Goal: Register for event/course

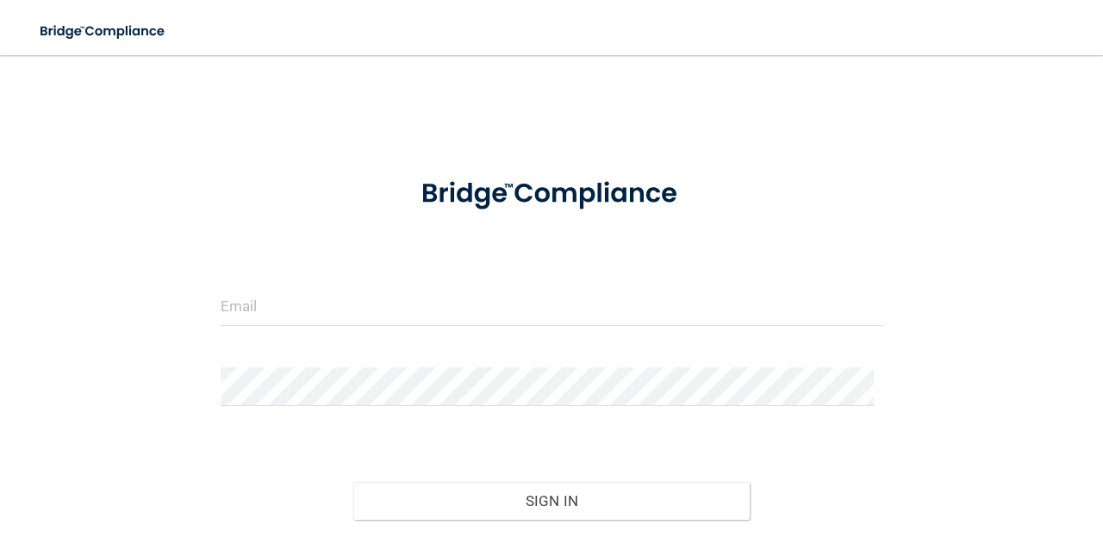
drag, startPoint x: 338, startPoint y: 271, endPoint x: 340, endPoint y: 283, distance: 11.3
click at [340, 283] on form "Invalid email/password. You don't have permission to access that page. Sign In …" at bounding box center [552, 382] width 662 height 447
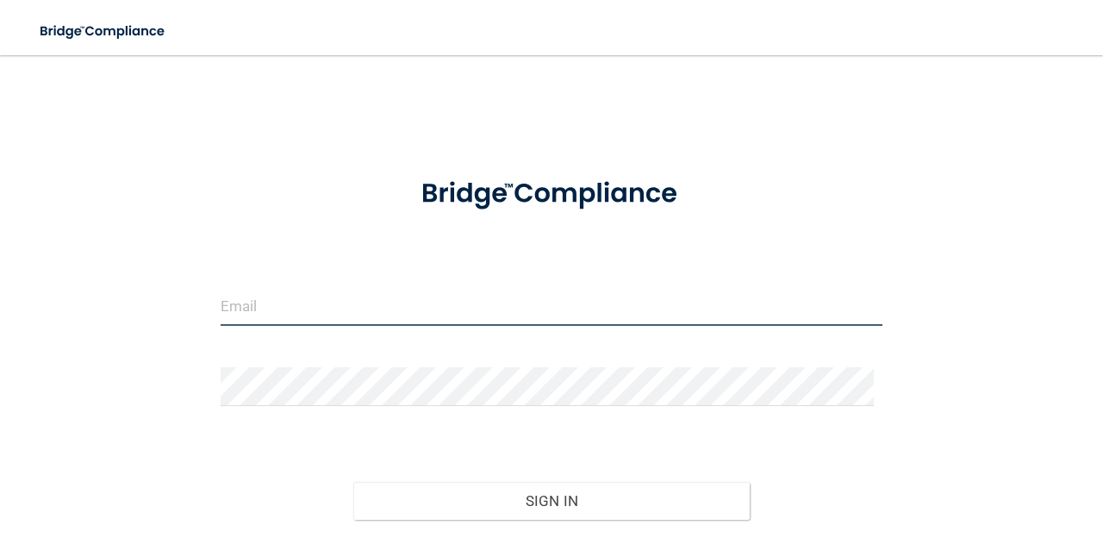
click at [339, 299] on input "email" at bounding box center [552, 306] width 662 height 39
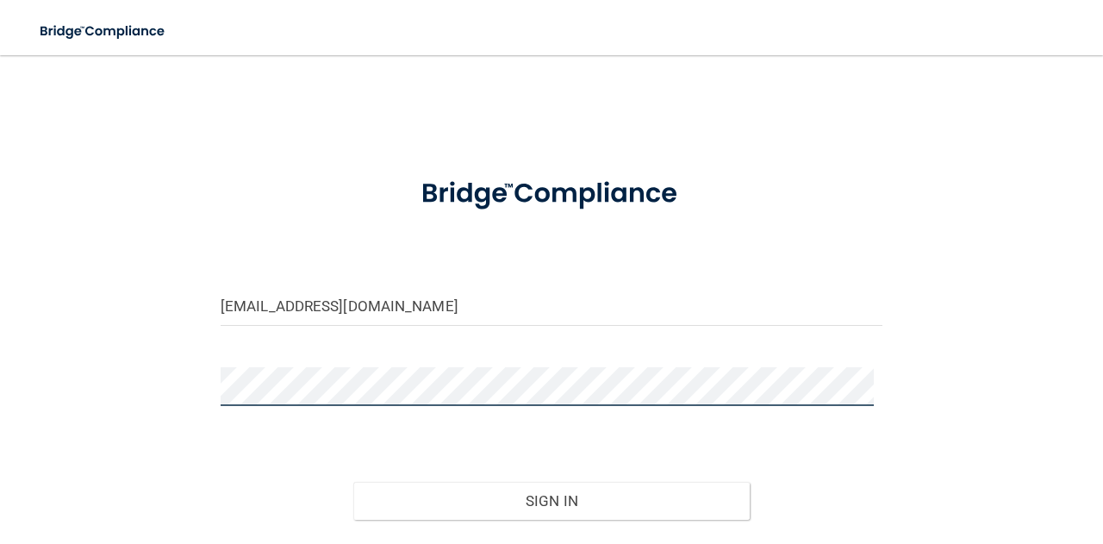
click at [353, 482] on button "Sign In" at bounding box center [551, 501] width 397 height 38
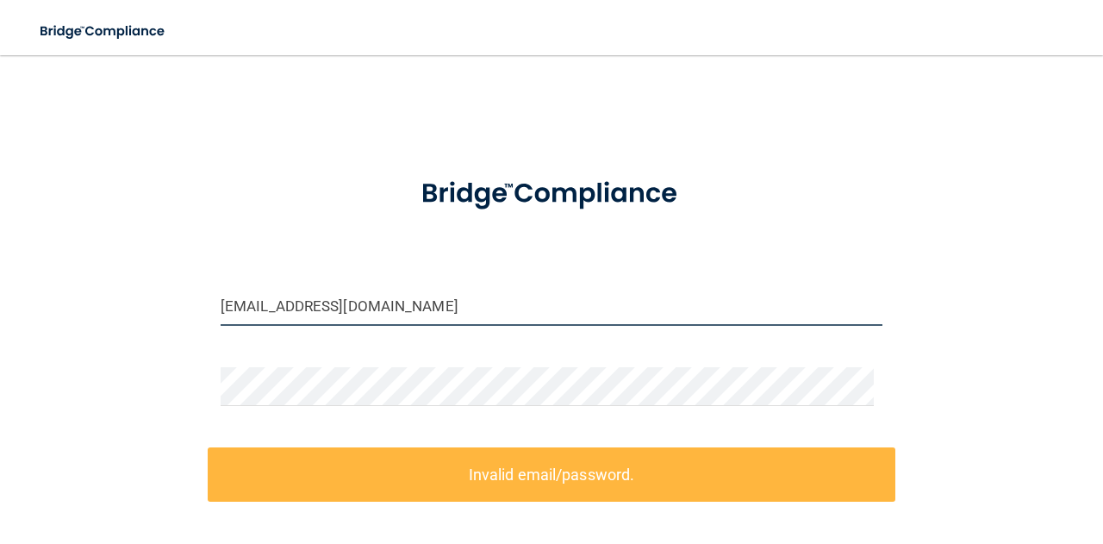
drag, startPoint x: 496, startPoint y: 297, endPoint x: 0, endPoint y: 335, distance: 497.0
click at [0, 335] on main "[EMAIL_ADDRESS][DOMAIN_NAME] Invalid email/password. You don't have permission …" at bounding box center [551, 299] width 1103 height 489
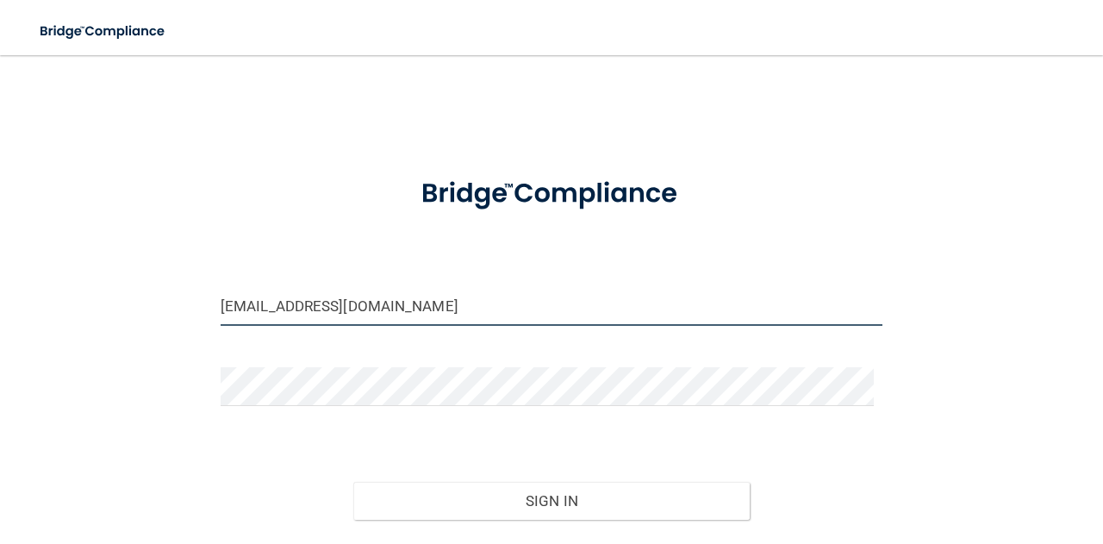
type input "[EMAIL_ADDRESS][DOMAIN_NAME]"
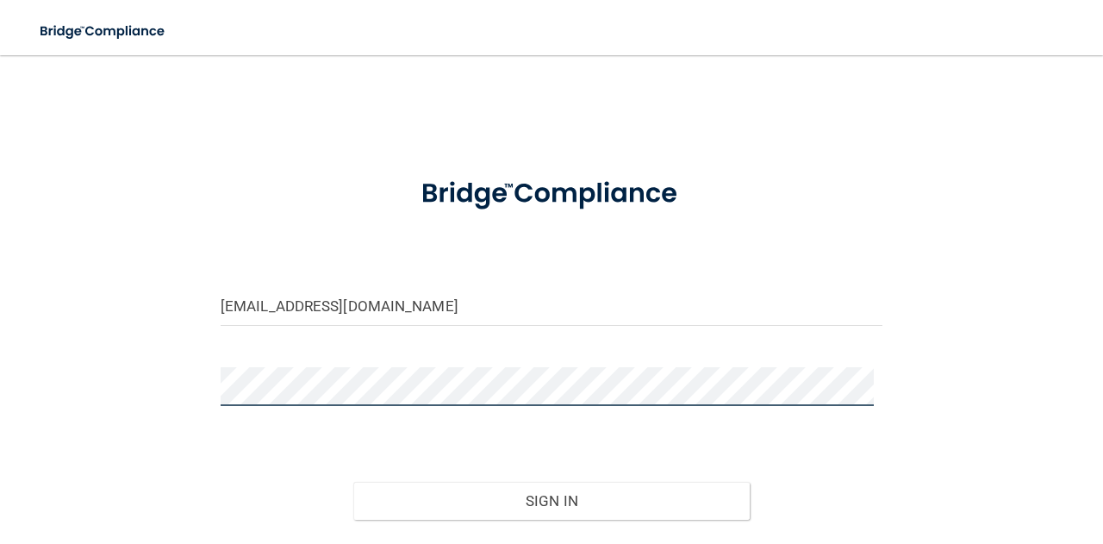
click at [157, 363] on div "[EMAIL_ADDRESS][DOMAIN_NAME] Invalid email/password. You don't have permission …" at bounding box center [551, 338] width 1034 height 533
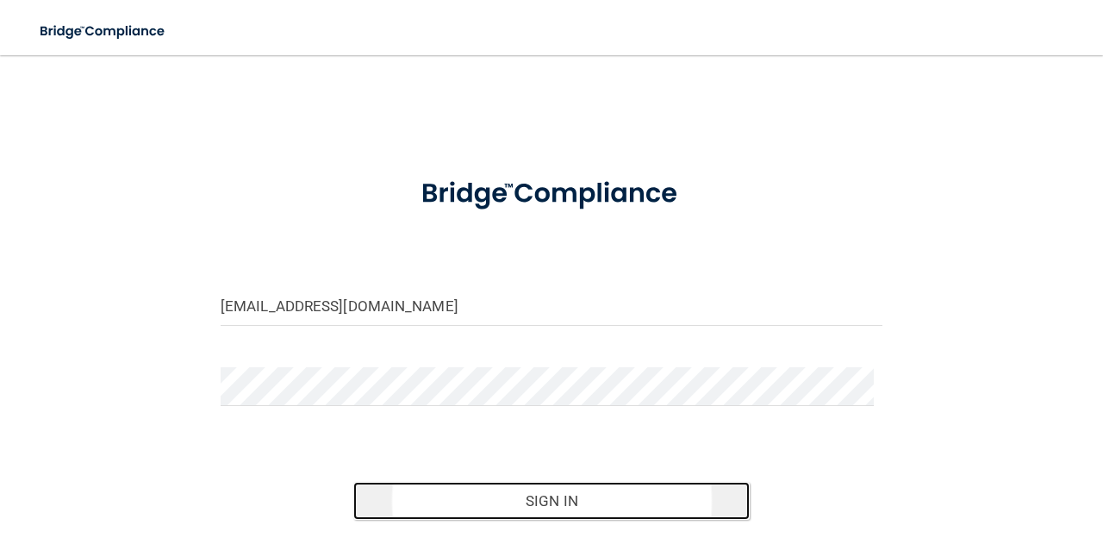
click at [500, 492] on button "Sign In" at bounding box center [551, 501] width 397 height 38
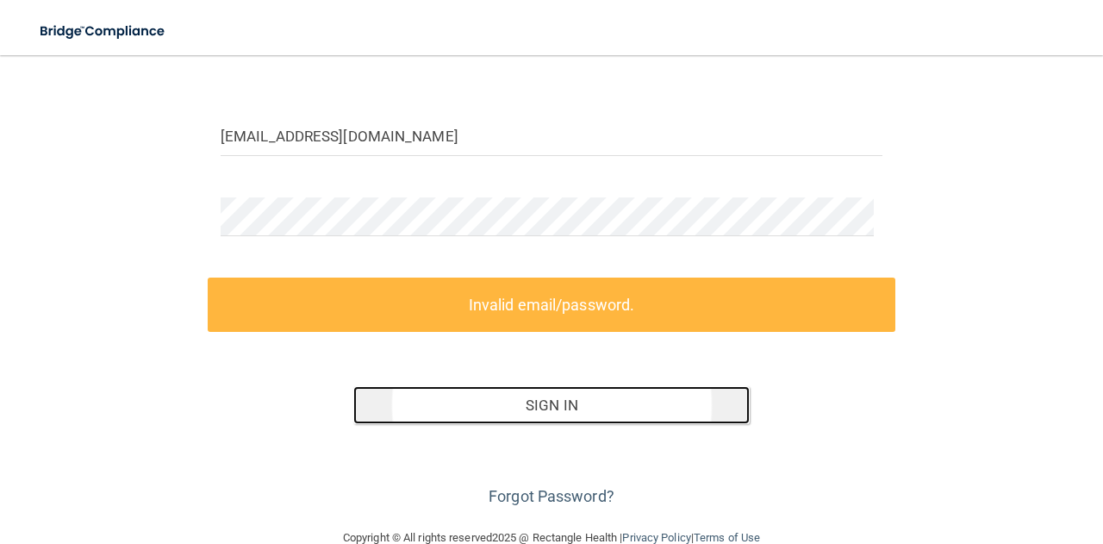
scroll to position [151, 0]
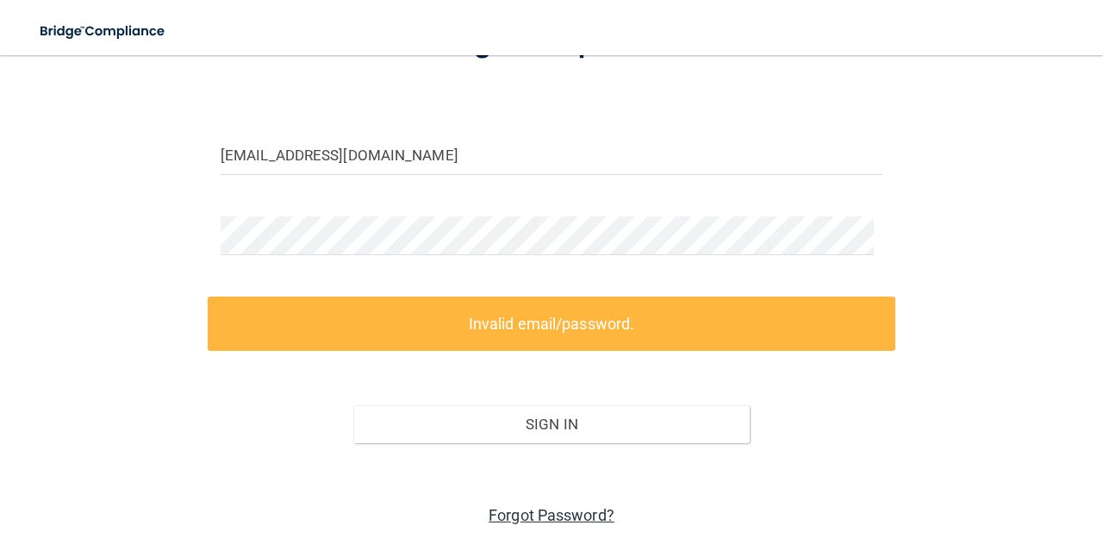
click at [527, 509] on link "Forgot Password?" at bounding box center [552, 515] width 126 height 18
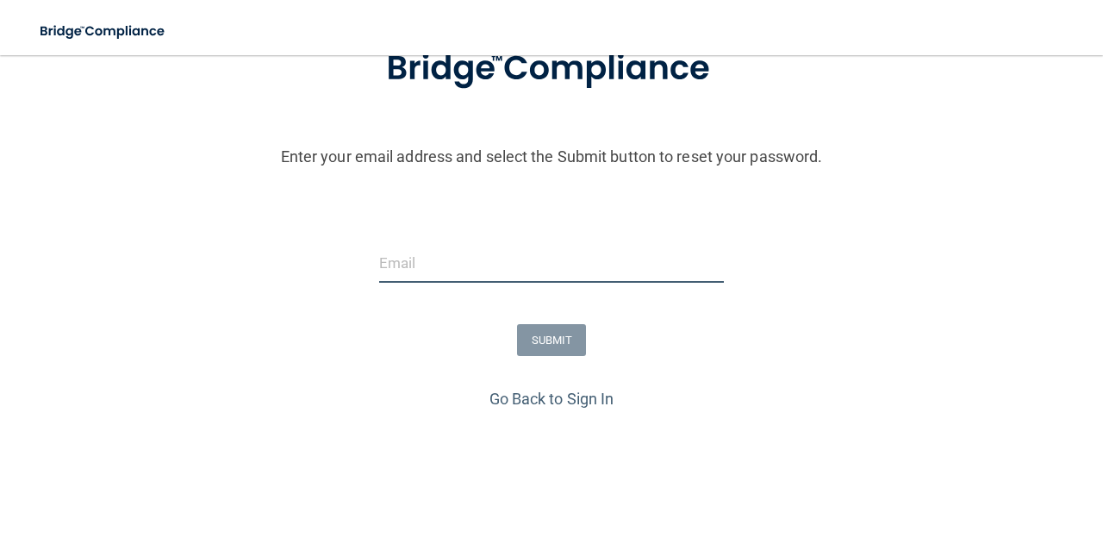
click at [592, 257] on input "email" at bounding box center [551, 263] width 345 height 39
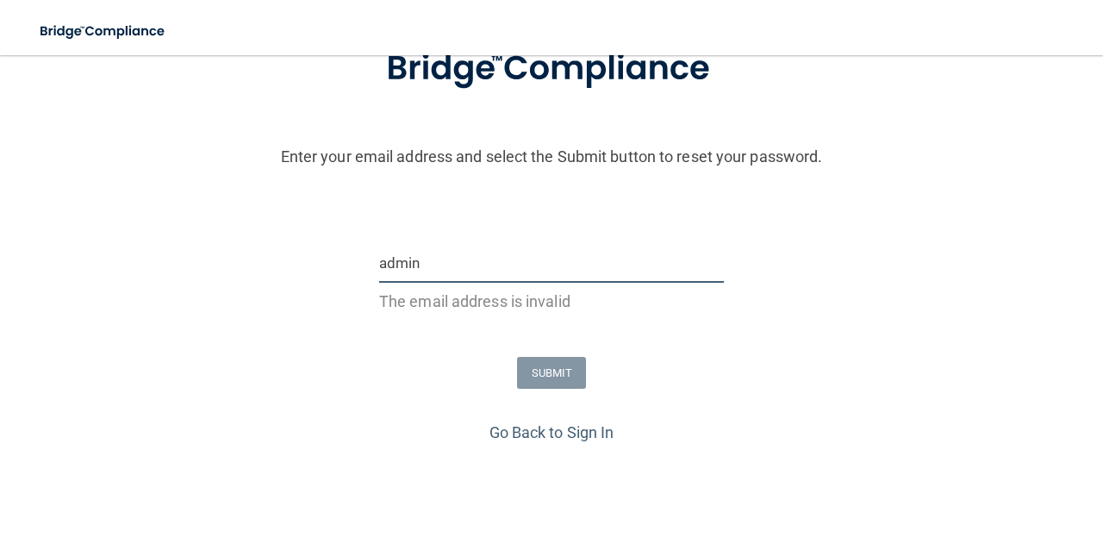
type input "[EMAIL_ADDRESS][DOMAIN_NAME]"
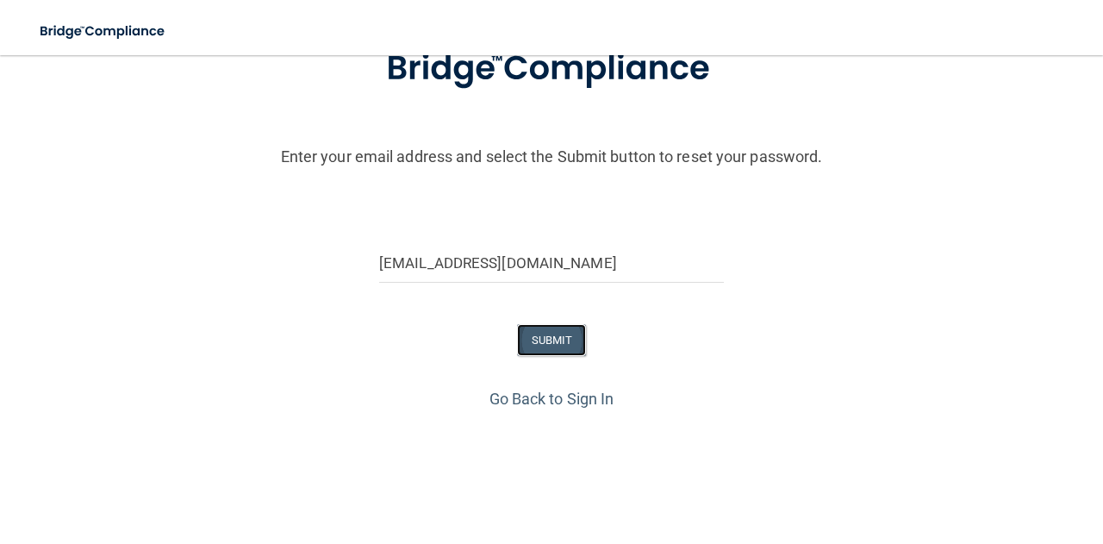
click at [533, 347] on button "SUBMIT" at bounding box center [552, 340] width 70 height 32
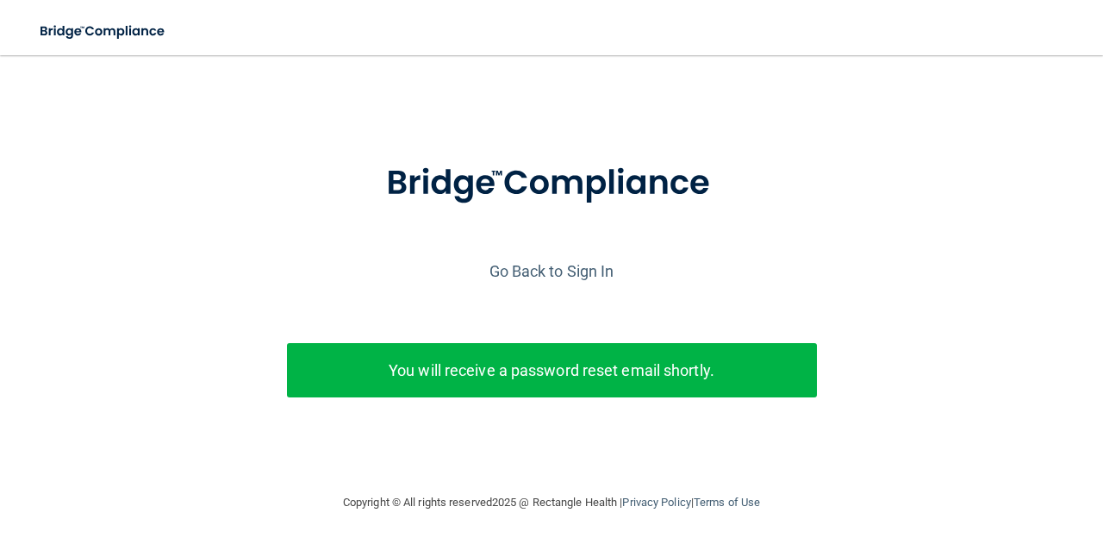
scroll to position [32, 0]
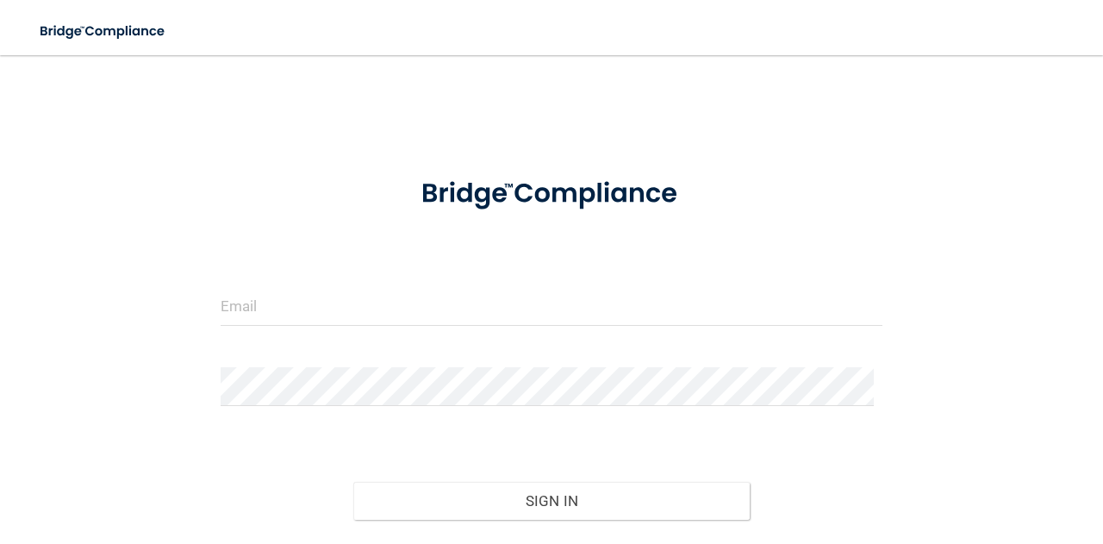
click at [346, 346] on form "Invalid email/password. You don't have permission to access that page. Sign In …" at bounding box center [552, 382] width 662 height 447
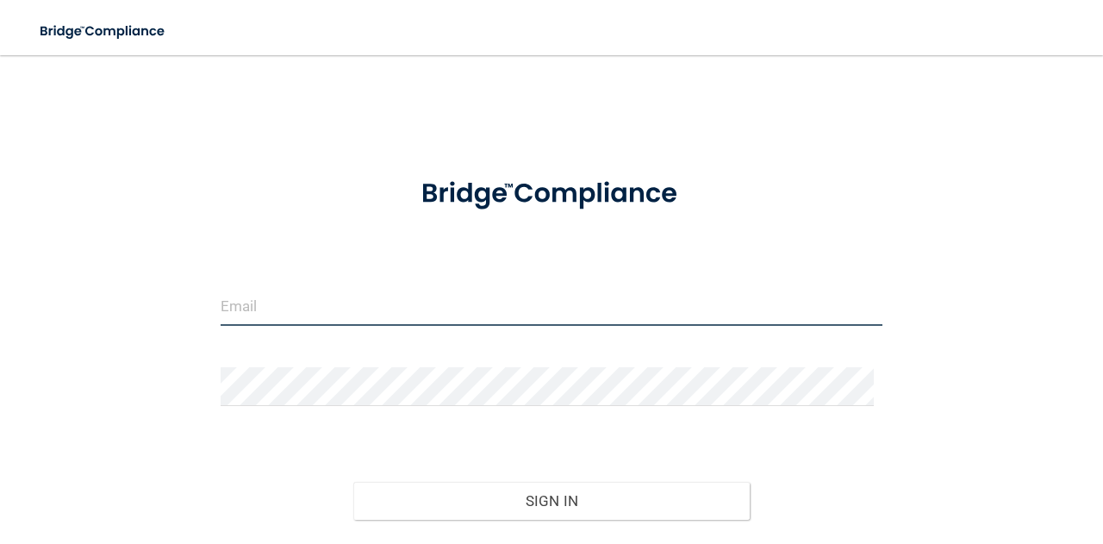
click at [327, 303] on input "email" at bounding box center [552, 306] width 662 height 39
type input "[EMAIL_ADDRESS][DOMAIN_NAME]"
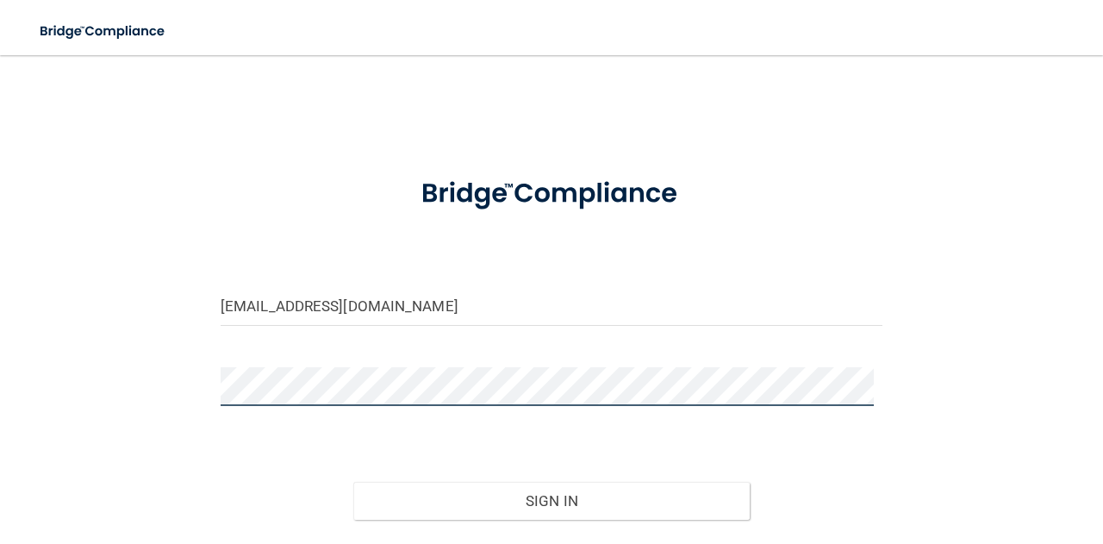
click at [353, 482] on button "Sign In" at bounding box center [551, 501] width 397 height 38
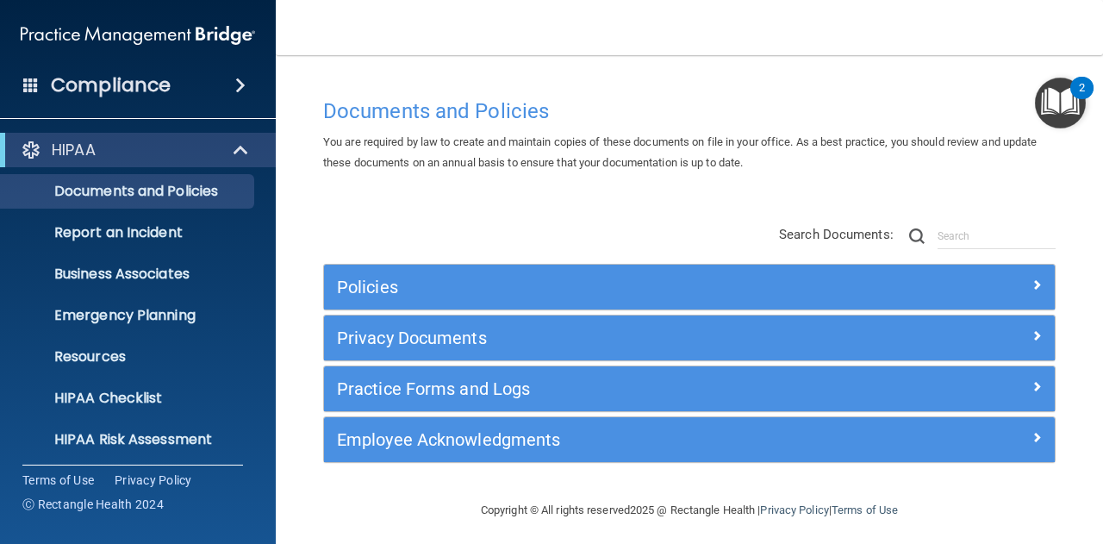
click at [1054, 98] on img "Open Resource Center, 2 new notifications" at bounding box center [1060, 103] width 51 height 51
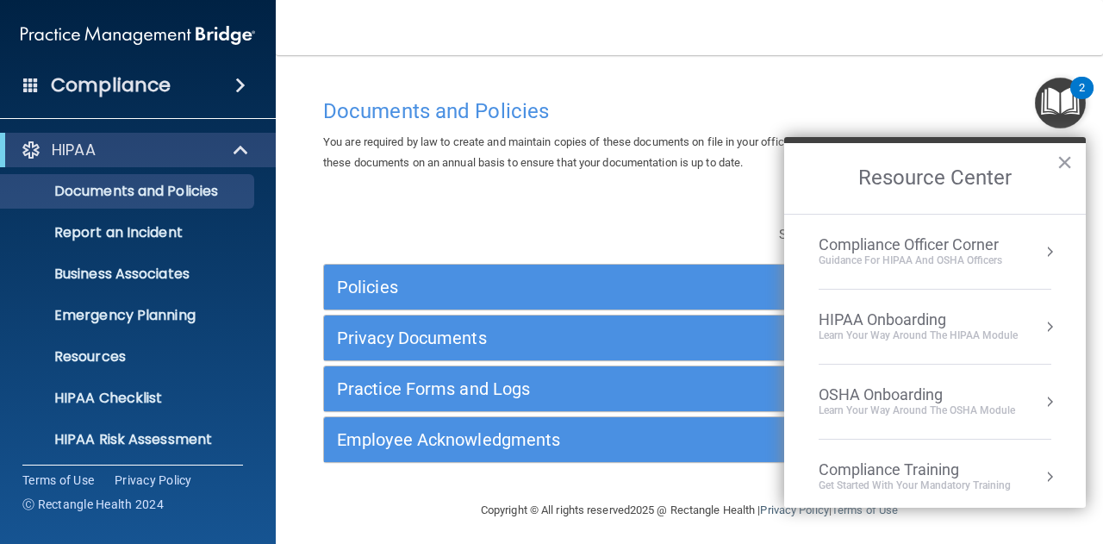
click at [1041, 477] on button "Resource Center" at bounding box center [1049, 476] width 17 height 17
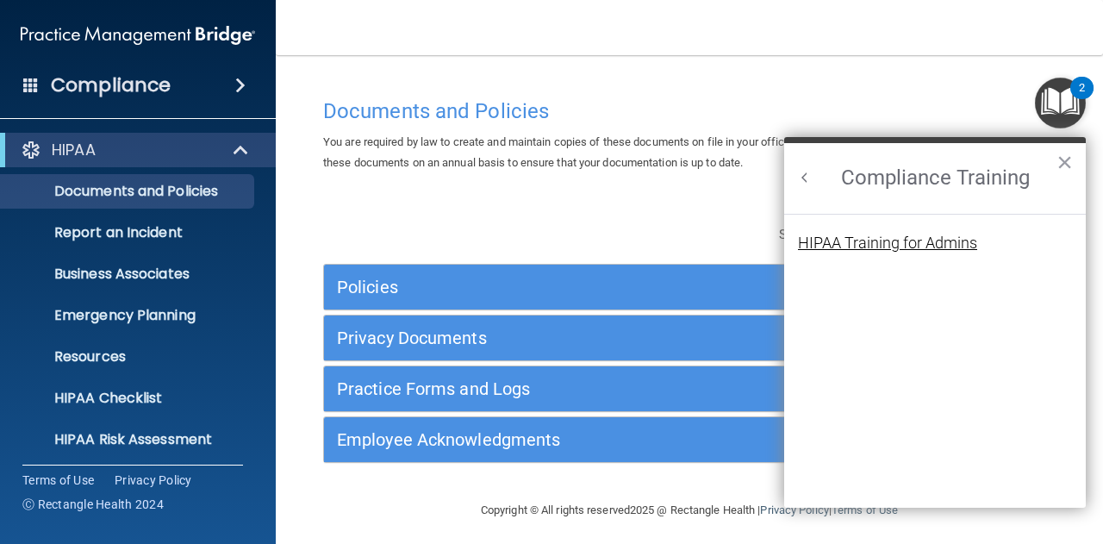
click at [883, 239] on div "HIPAA Training for Admins" at bounding box center [887, 243] width 179 height 16
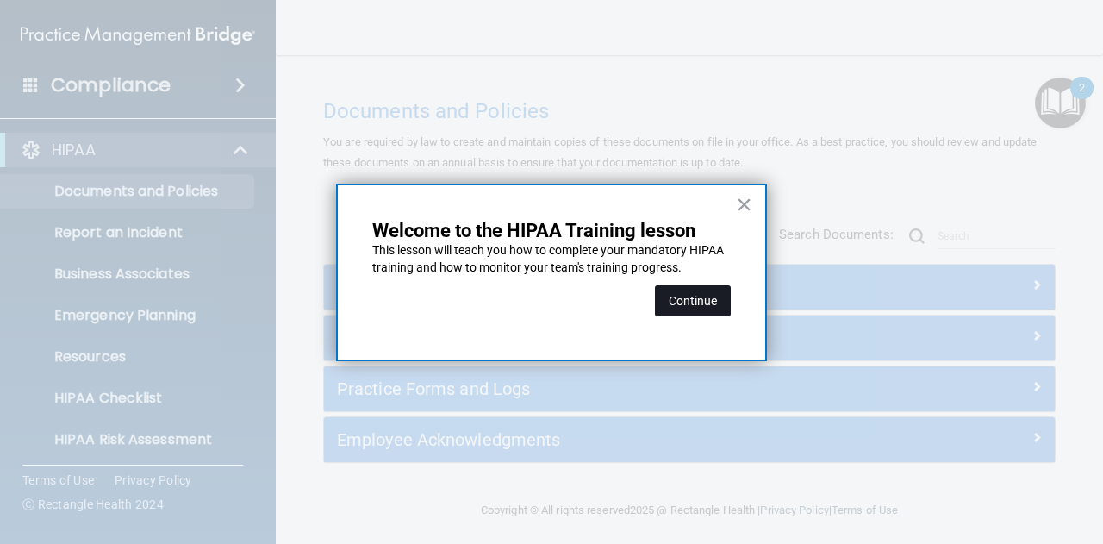
click at [689, 299] on button "Continue" at bounding box center [693, 300] width 76 height 31
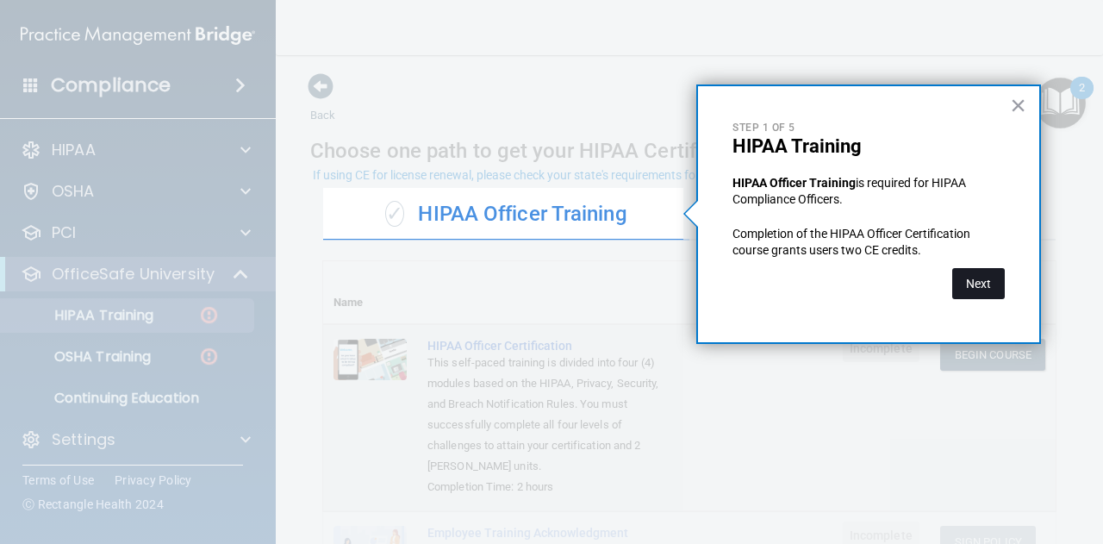
click at [988, 287] on button "Next" at bounding box center [978, 283] width 53 height 31
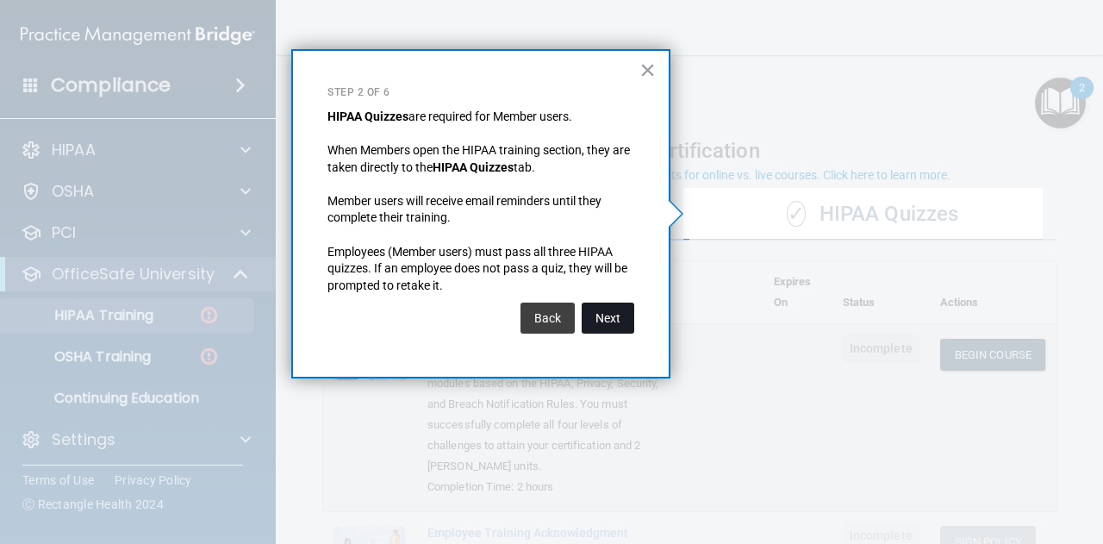
click at [602, 313] on button "Next" at bounding box center [608, 317] width 53 height 31
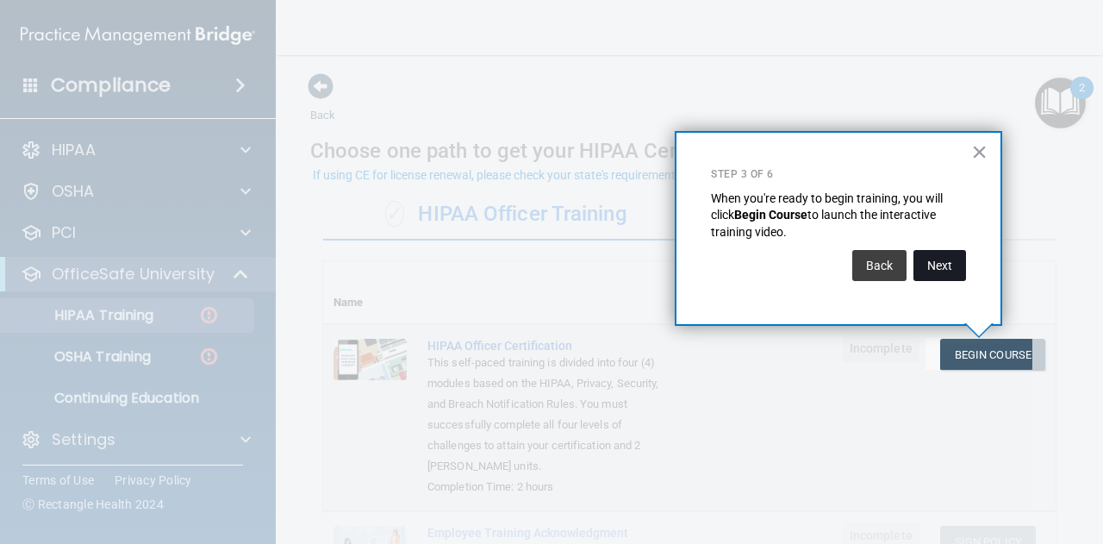
click at [943, 268] on button "Next" at bounding box center [939, 265] width 53 height 31
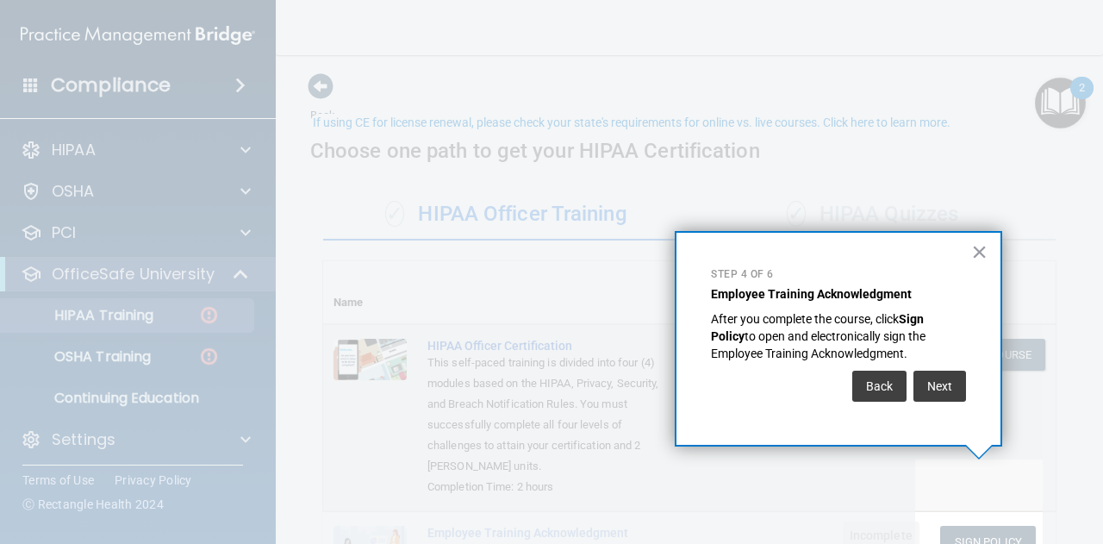
scroll to position [53, 0]
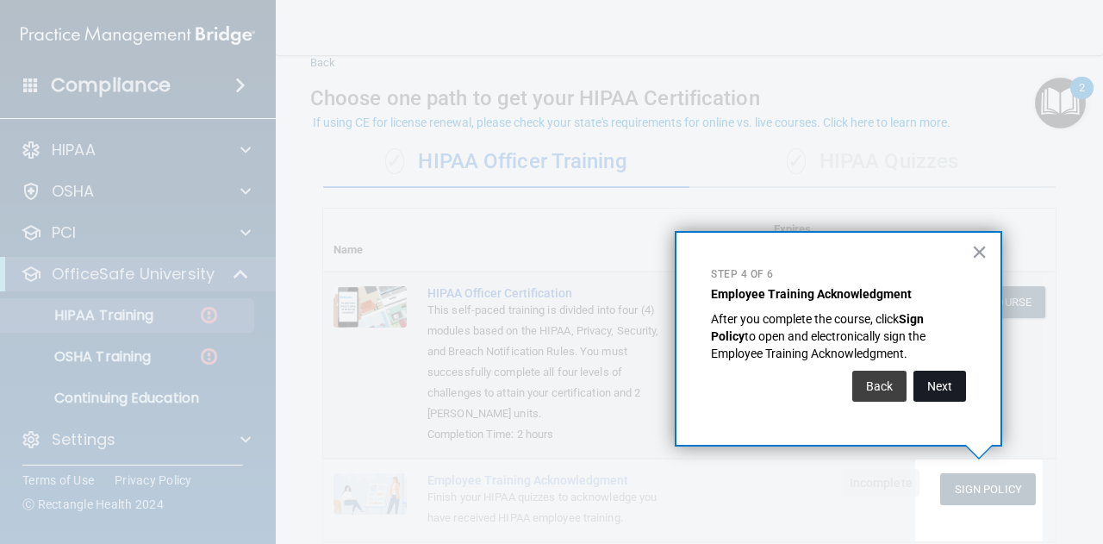
click at [931, 377] on button "Next" at bounding box center [939, 386] width 53 height 31
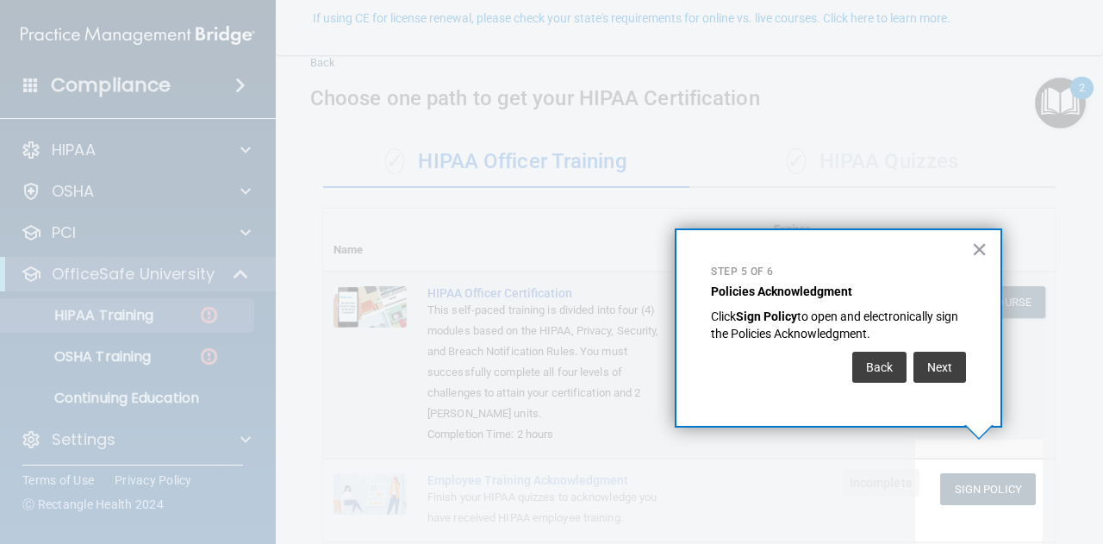
scroll to position [157, 0]
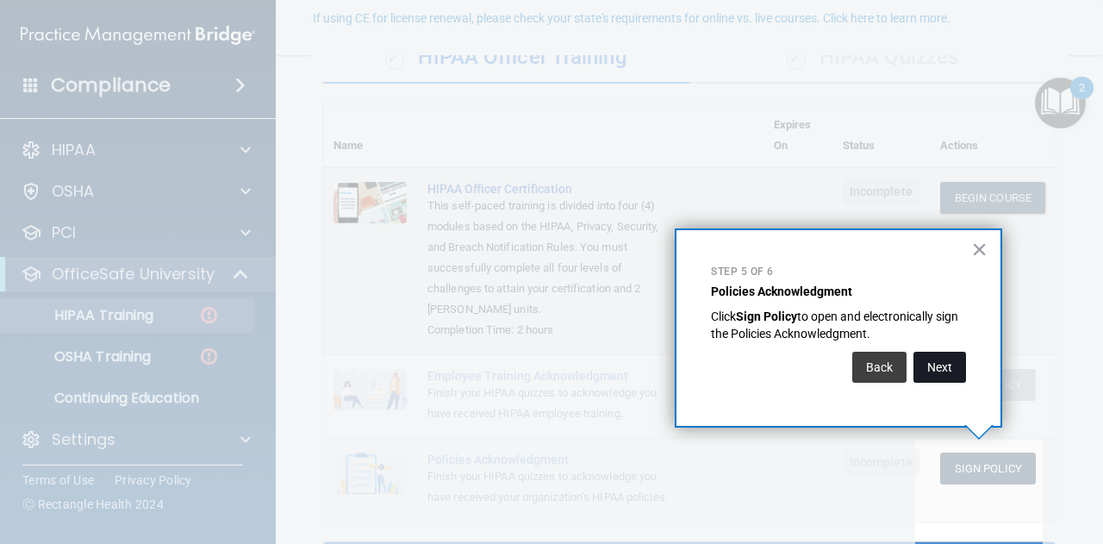
click at [931, 365] on button "Next" at bounding box center [939, 367] width 53 height 31
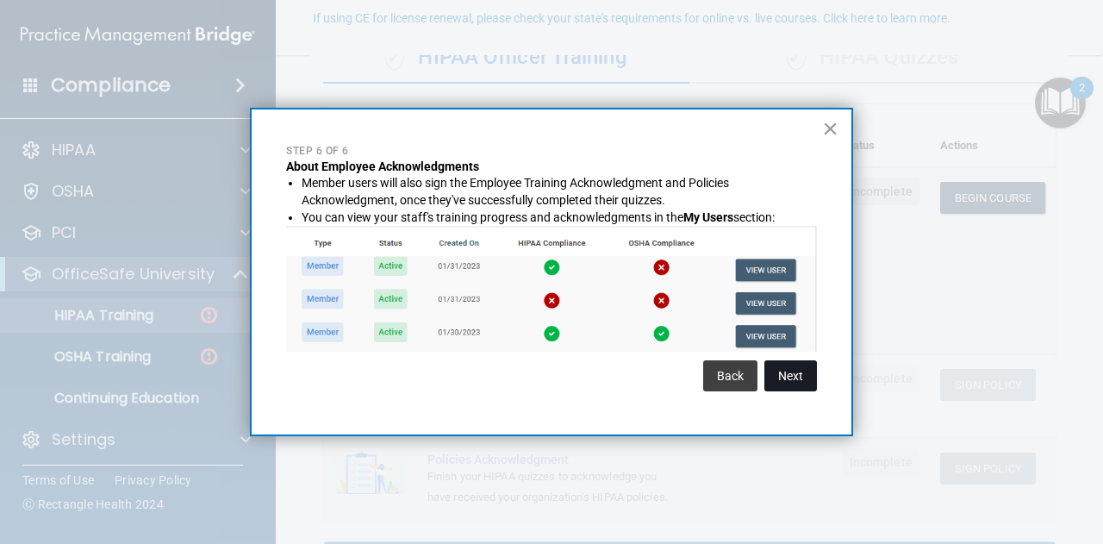
click at [800, 378] on button "Next" at bounding box center [790, 375] width 53 height 31
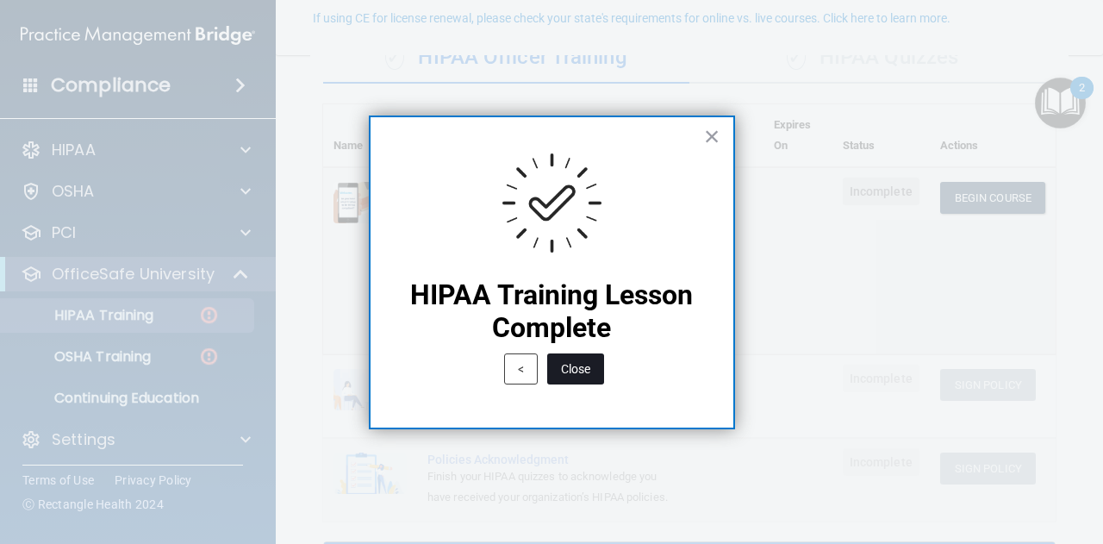
click at [570, 377] on button "Close" at bounding box center [575, 368] width 57 height 31
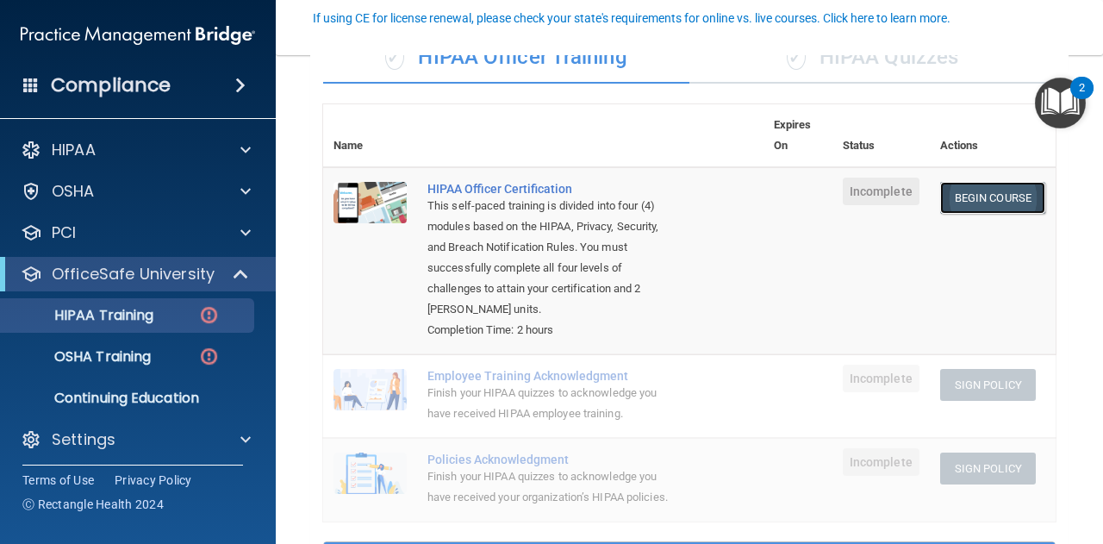
click at [994, 202] on link "Begin Course" at bounding box center [992, 198] width 105 height 32
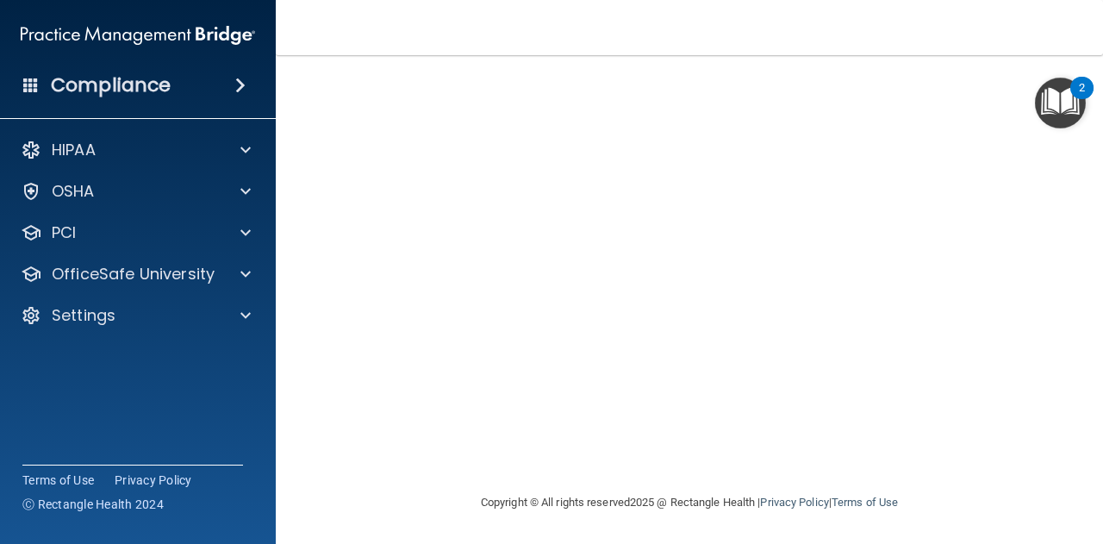
scroll to position [90, 0]
click at [1044, 254] on div "HIPAA Officer Certification This course doesn’t expire until . Are you sure you…" at bounding box center [689, 312] width 758 height 626
